Goal: Communication & Community: Answer question/provide support

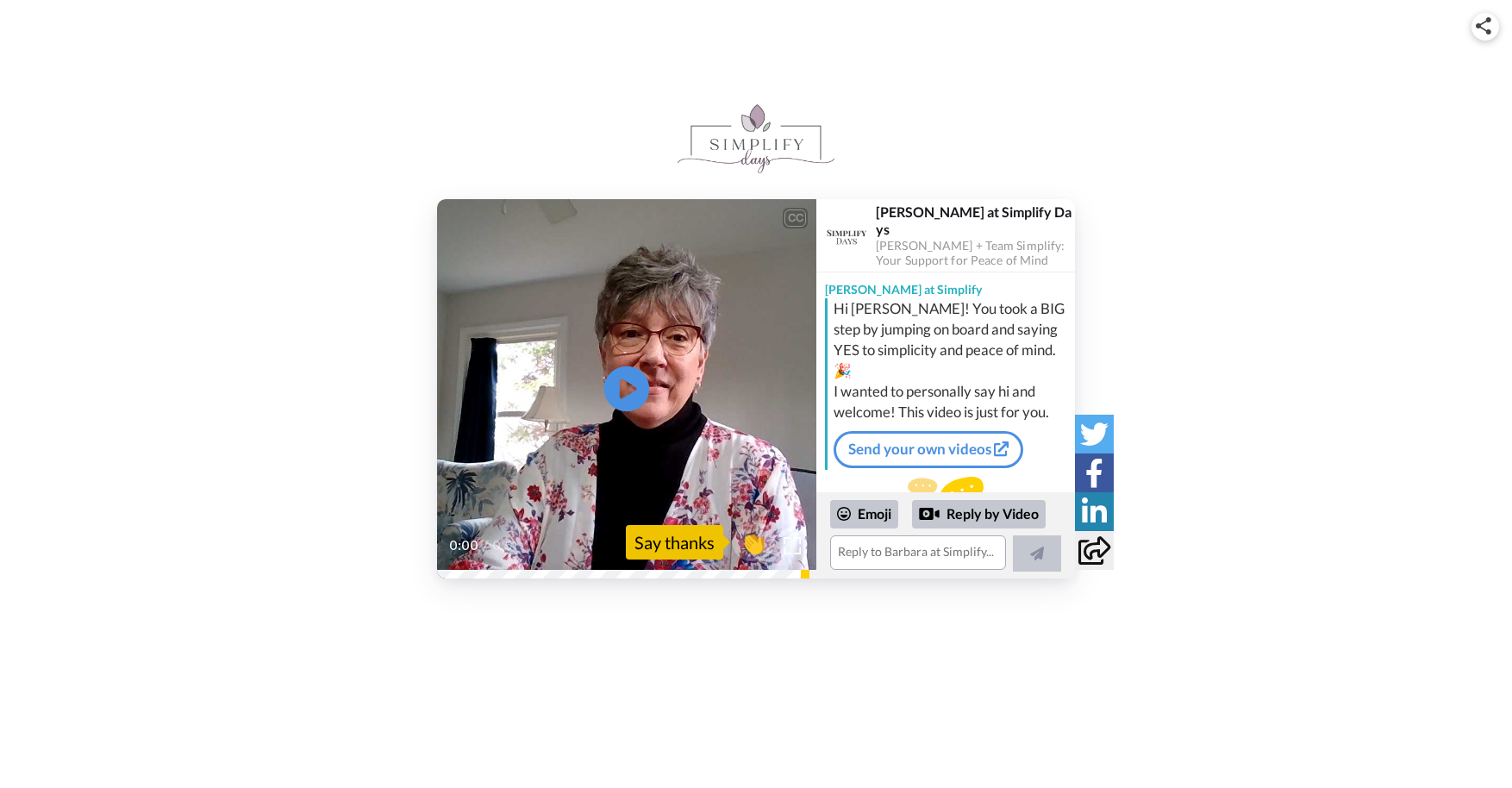
click at [625, 385] on icon "Play/Pause" at bounding box center [627, 389] width 45 height 82
click at [873, 547] on textarea at bounding box center [917, 553] width 175 height 35
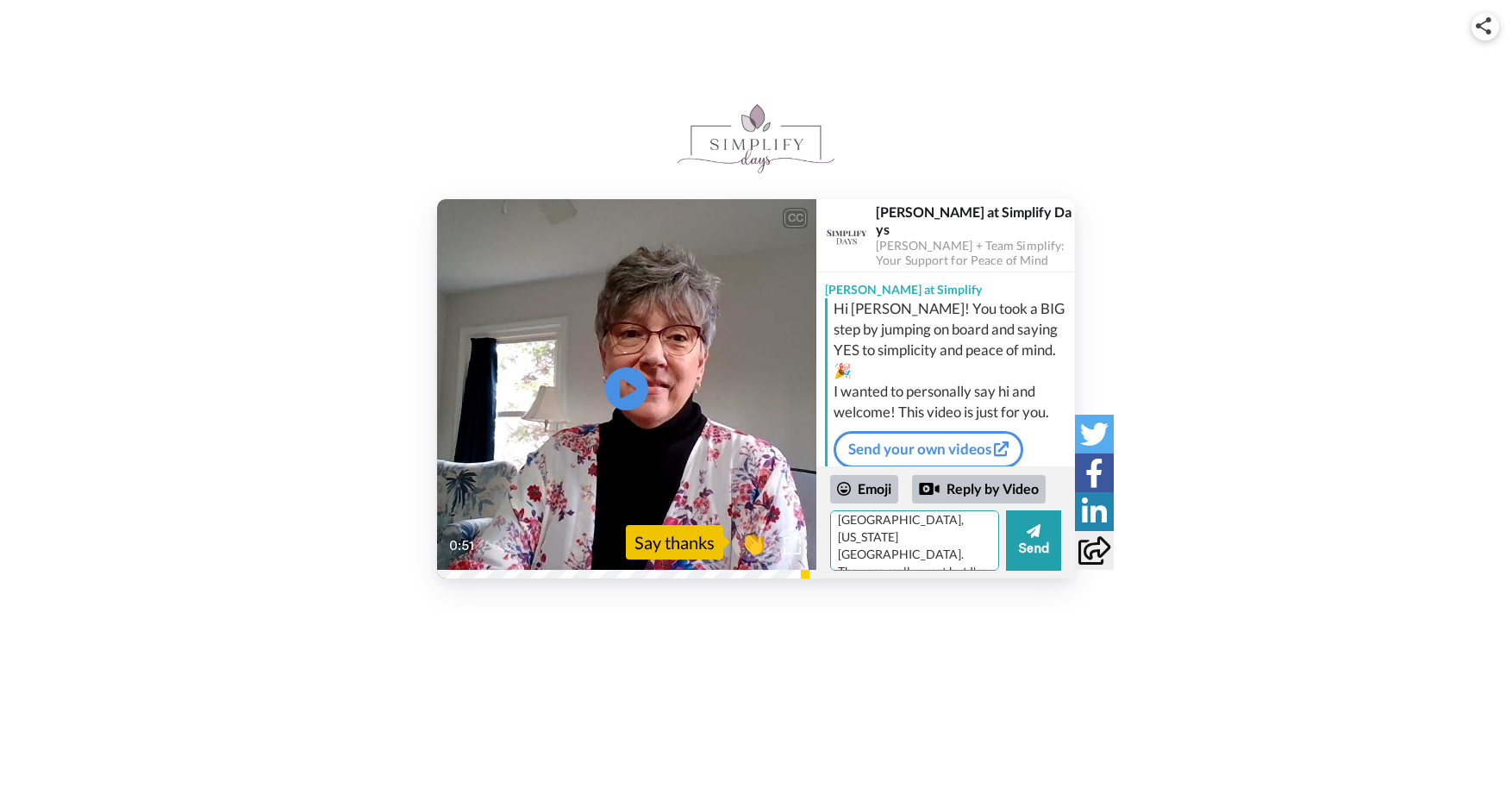
scroll to position [455, 0]
drag, startPoint x: 983, startPoint y: 571, endPoint x: 980, endPoint y: 588, distance: 17.3
click at [980, 588] on div "CC Play/Pause 0:51 / 0:51 👏 Say thanks [PERSON_NAME] at Simplify Days [PERSON_N…" at bounding box center [756, 314] width 1512 height 630
click at [962, 536] on textarea "Thank you [PERSON_NAME] for sending me a video. I was so excited to be a part o…" at bounding box center [915, 540] width 169 height 60
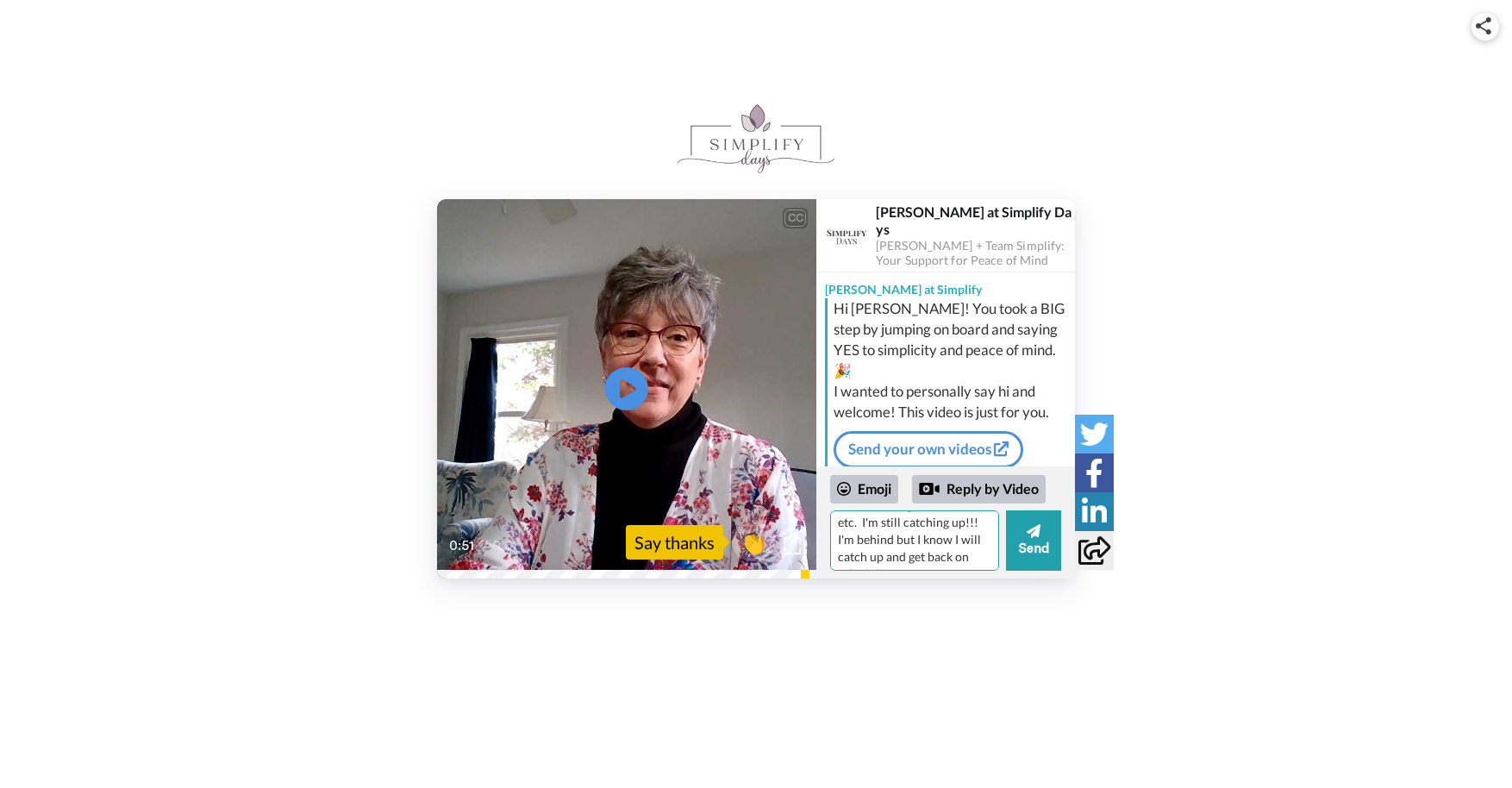
scroll to position [524, 0]
click at [950, 552] on textarea "Thank you [PERSON_NAME] for sending me a video. I was so excited to be a part o…" at bounding box center [915, 540] width 169 height 60
click at [996, 569] on textarea "Thank you [PERSON_NAME] for sending me a video. I was so excited to be a part o…" at bounding box center [915, 540] width 169 height 60
click at [996, 564] on textarea "Thank you [PERSON_NAME] for sending me a video. I was so excited to be a part o…" at bounding box center [915, 540] width 169 height 60
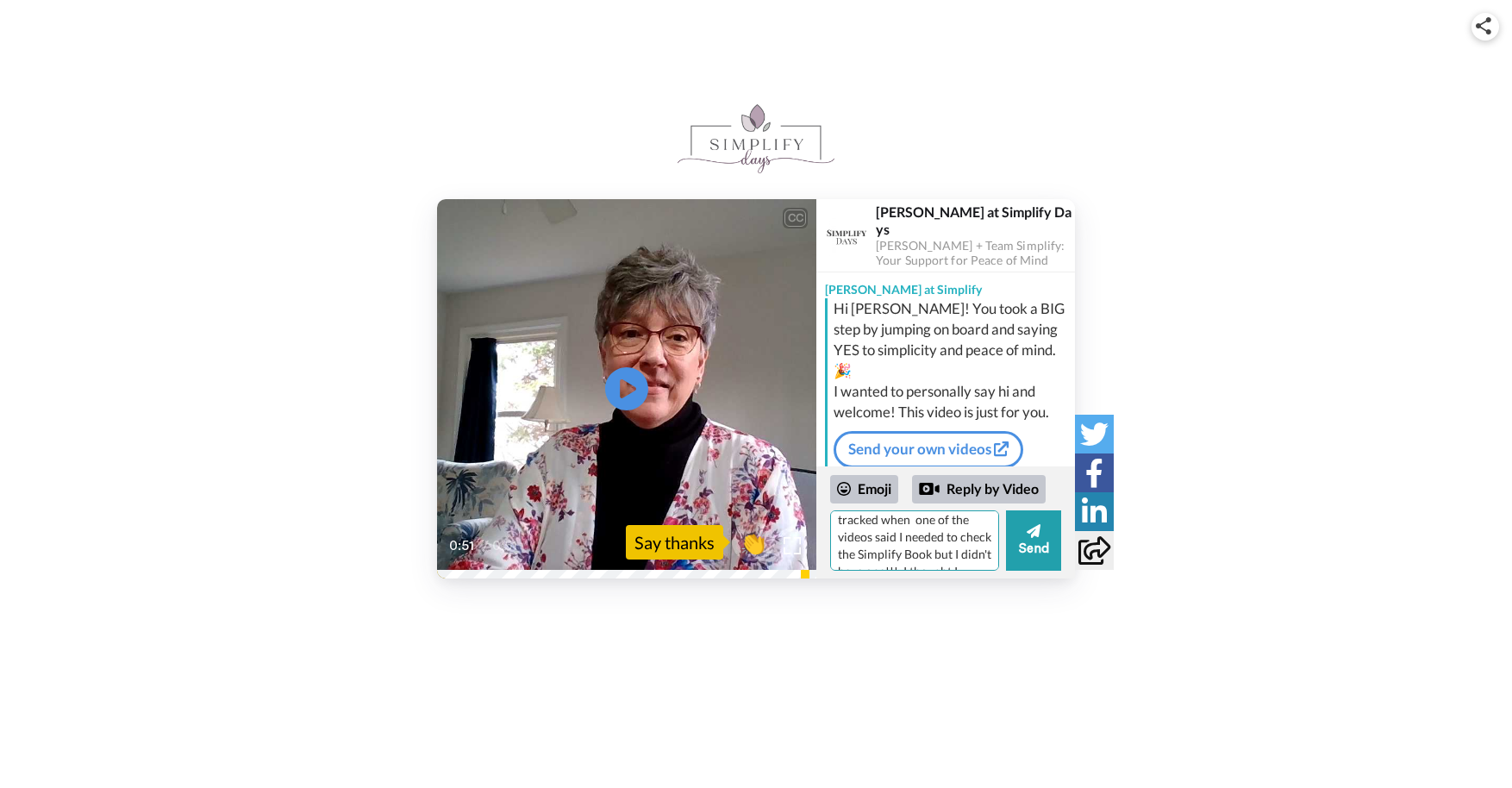
scroll to position [644, 0]
click at [942, 556] on textarea "Thank you [PERSON_NAME] for sending me a video. I was so excited to be a part o…" at bounding box center [915, 540] width 169 height 60
type textarea "Thank you [PERSON_NAME] for sending me a video. I was so excited to be a part o…"
click at [1026, 529] on icon at bounding box center [1033, 531] width 14 height 17
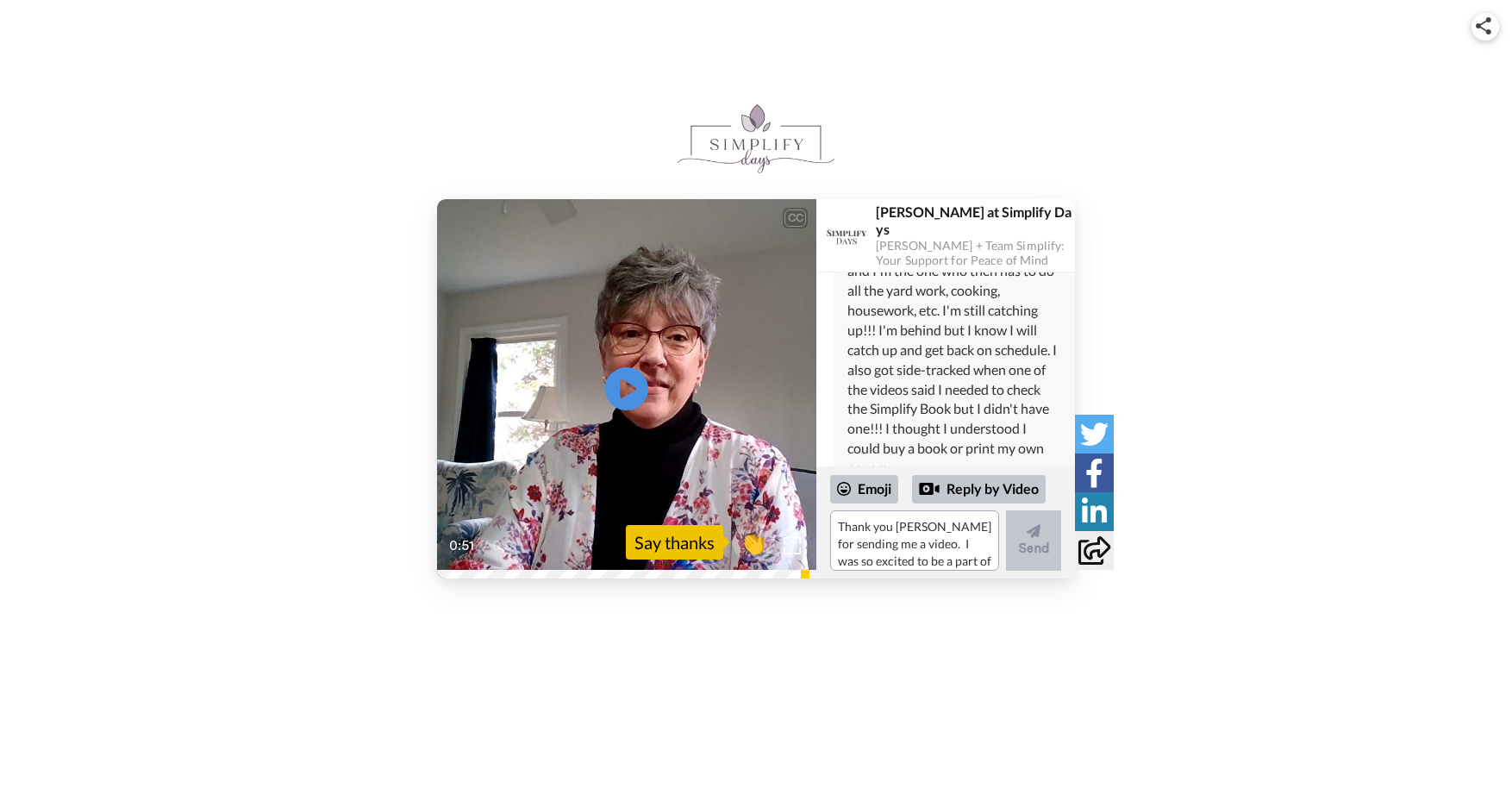
click at [1040, 610] on div "CC Play/Pause 0:51 / 0:51 👏 Say thanks [PERSON_NAME] at Simplify Days [PERSON_N…" at bounding box center [756, 314] width 1512 height 630
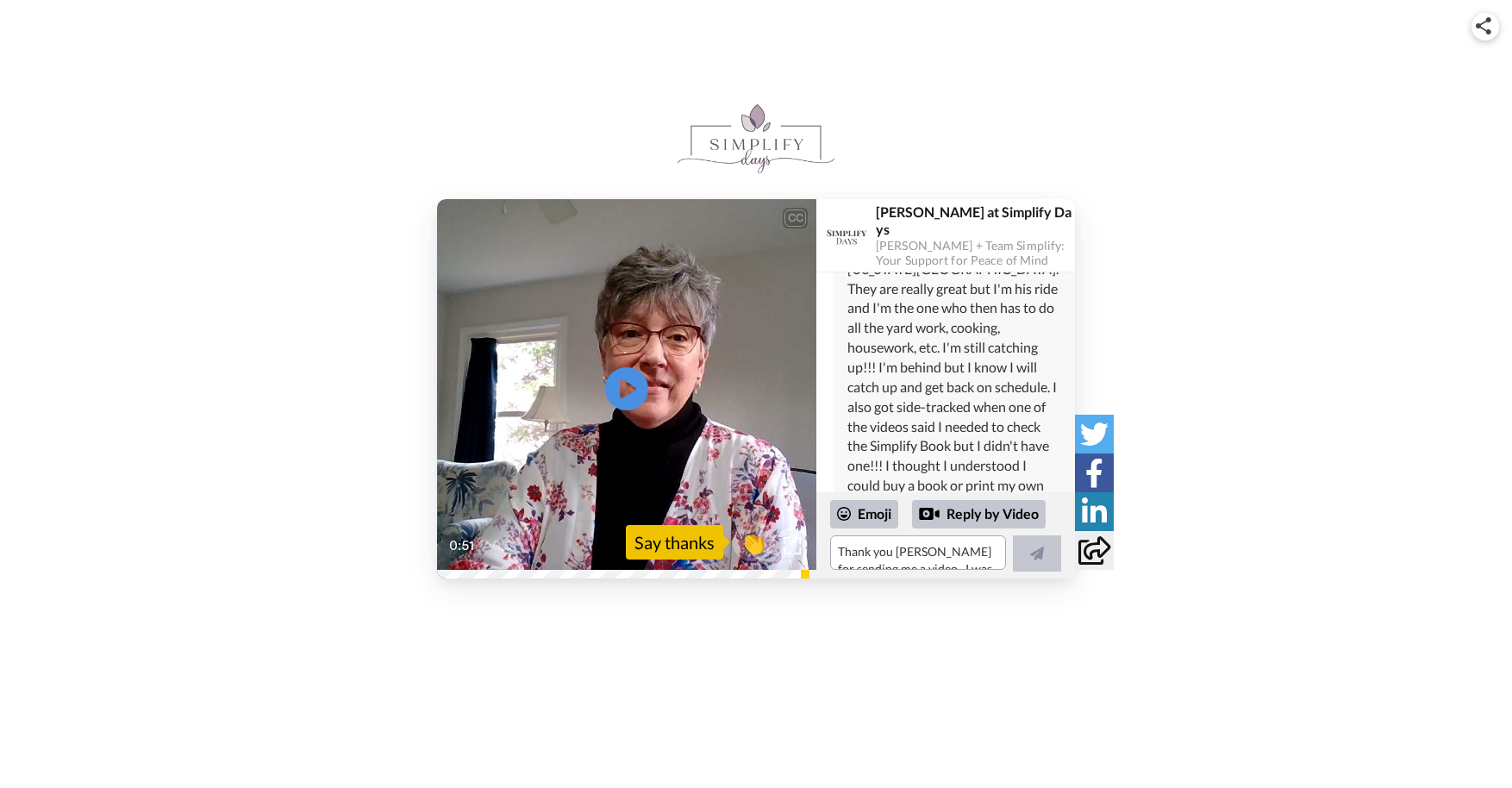
scroll to position [619, 0]
click at [956, 464] on div "Thank you [PERSON_NAME] for sending me a video. I was so excited to be a part o…" at bounding box center [954, 206] width 214 height 610
click at [1139, 238] on div "CC Play/Pause 0:51 / 0:51 👏 Say thanks [PERSON_NAME] at Simplify Days [PERSON_N…" at bounding box center [756, 388] width 1512 height 379
